Goal: Task Accomplishment & Management: Use online tool/utility

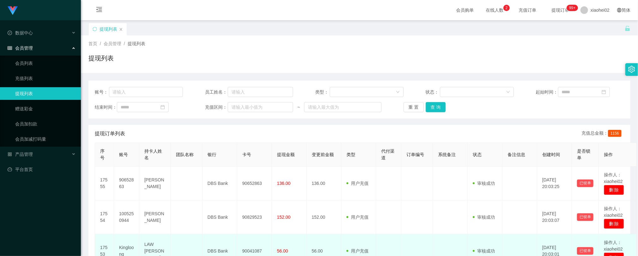
scroll to position [47, 0]
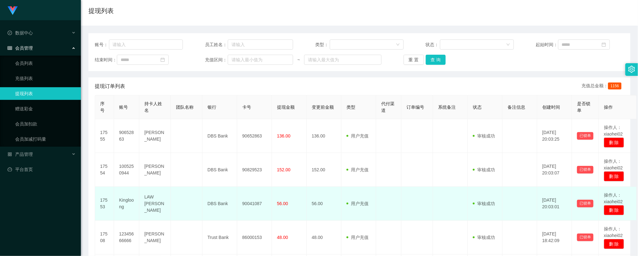
click at [313, 197] on td "56.00" at bounding box center [324, 204] width 35 height 34
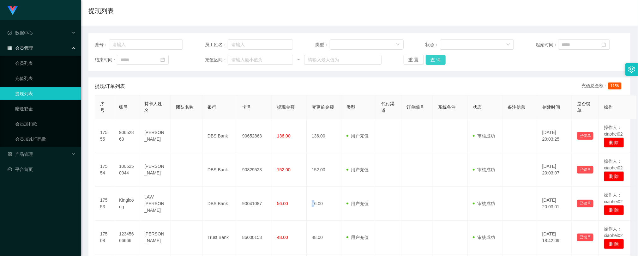
click at [428, 55] on button "查 询" at bounding box center [436, 60] width 20 height 10
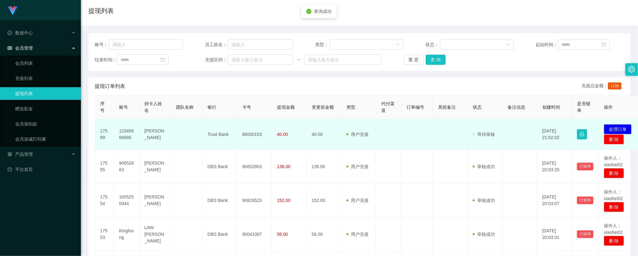
click at [255, 135] on td "86000153" at bounding box center [254, 134] width 35 height 31
copy td "86000153"
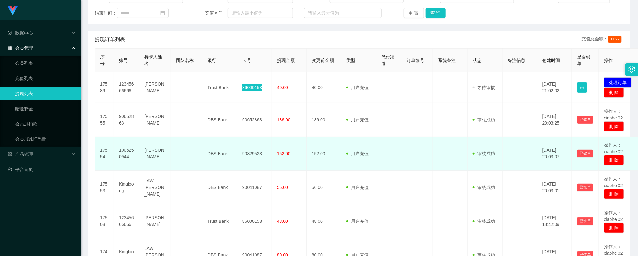
scroll to position [190, 0]
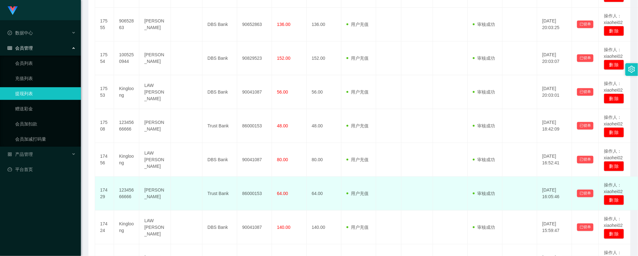
drag, startPoint x: 415, startPoint y: 181, endPoint x: 526, endPoint y: 147, distance: 116.2
click at [414, 181] on td at bounding box center [417, 194] width 32 height 34
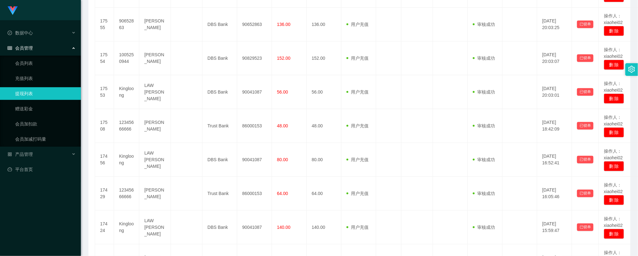
scroll to position [0, 0]
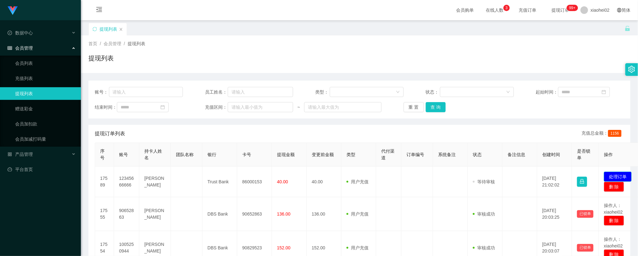
click at [611, 176] on button "处理订单" at bounding box center [618, 177] width 28 height 10
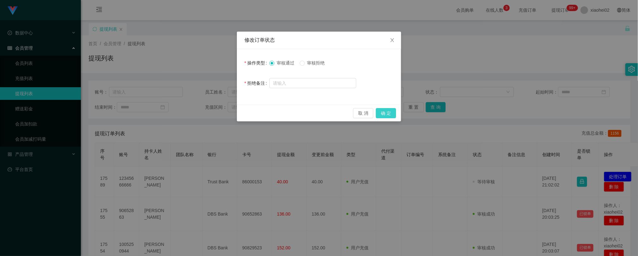
click at [392, 109] on button "确 定" at bounding box center [386, 113] width 20 height 10
